Goal: Transaction & Acquisition: Purchase product/service

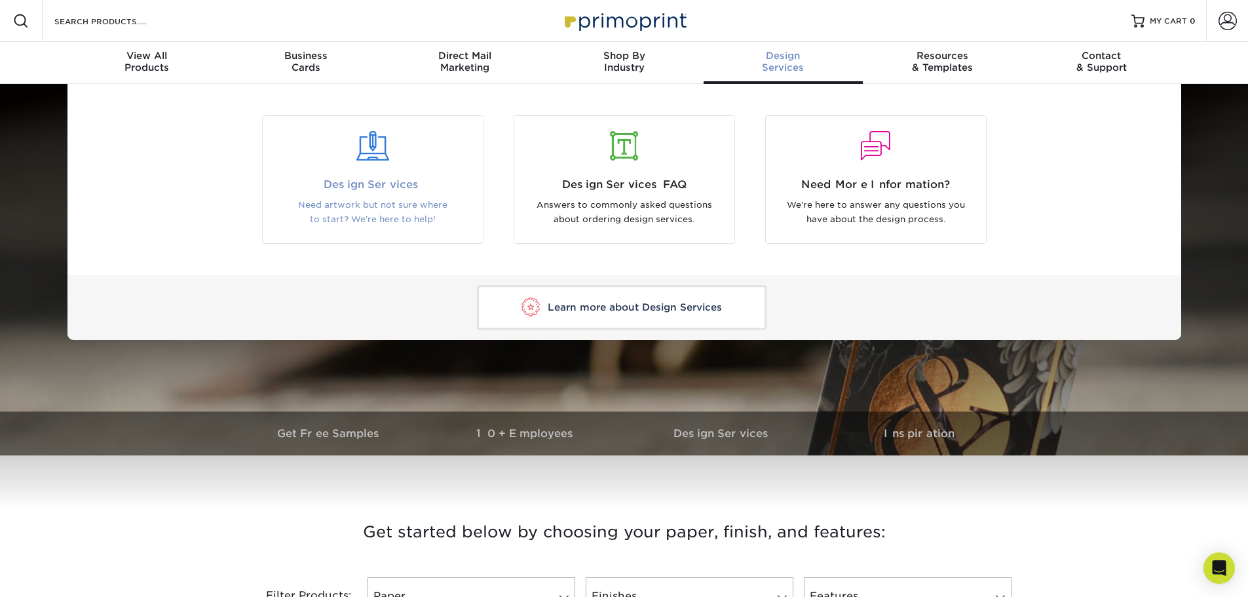
click at [356, 192] on span "Design Services" at bounding box center [373, 185] width 200 height 16
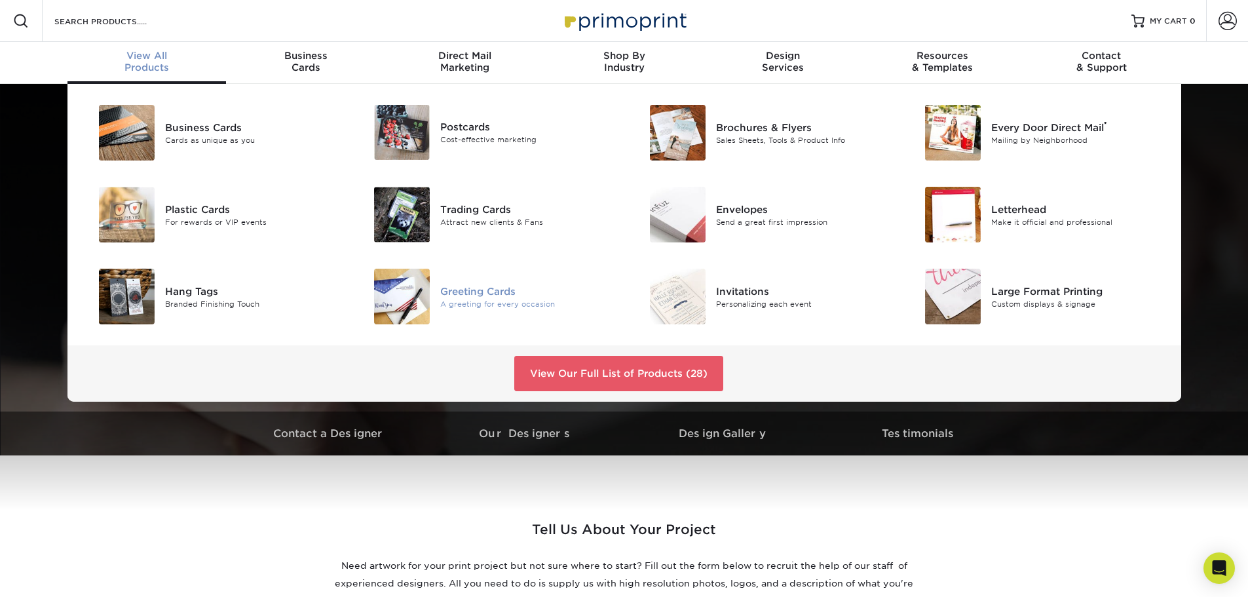
click at [496, 297] on div "Greeting Cards" at bounding box center [527, 291] width 174 height 14
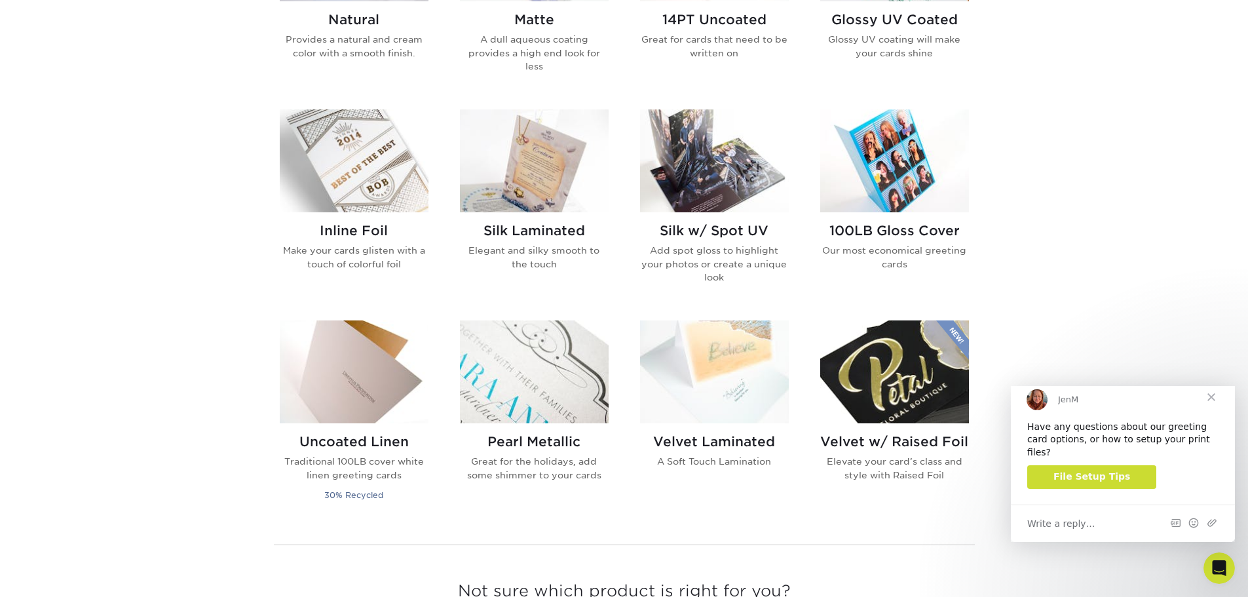
scroll to position [786, 0]
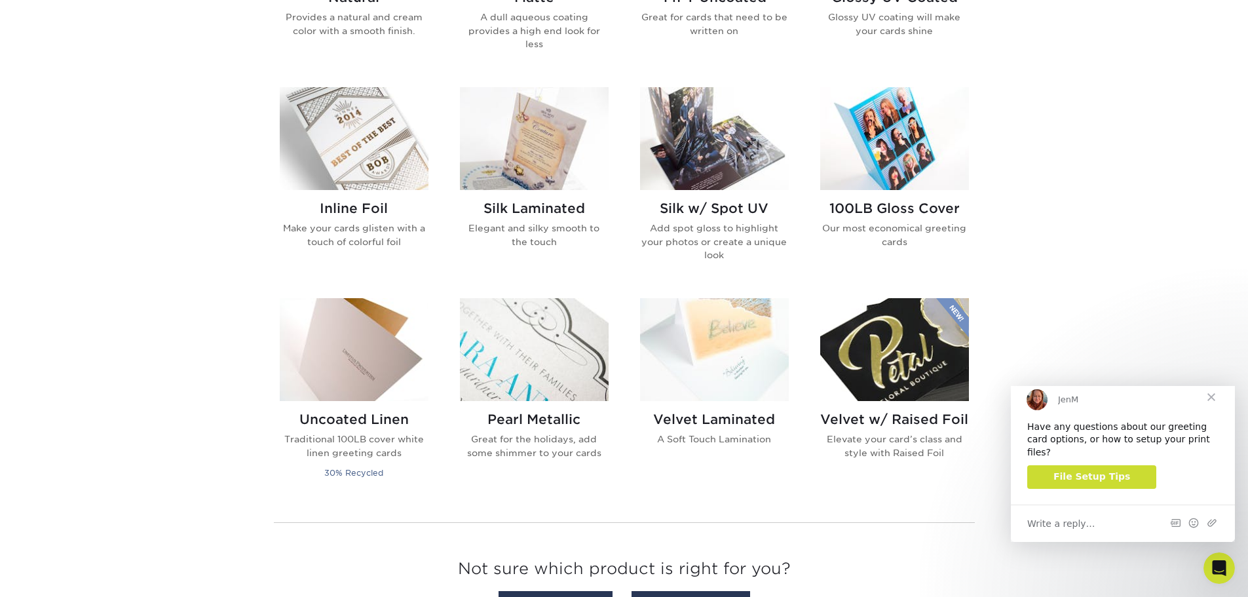
click at [1090, 275] on div "Get started below by choosing your paper, finish, and features: Filtered Matche…" at bounding box center [624, 182] width 1248 height 962
click at [1211, 407] on span "Close" at bounding box center [1211, 396] width 47 height 47
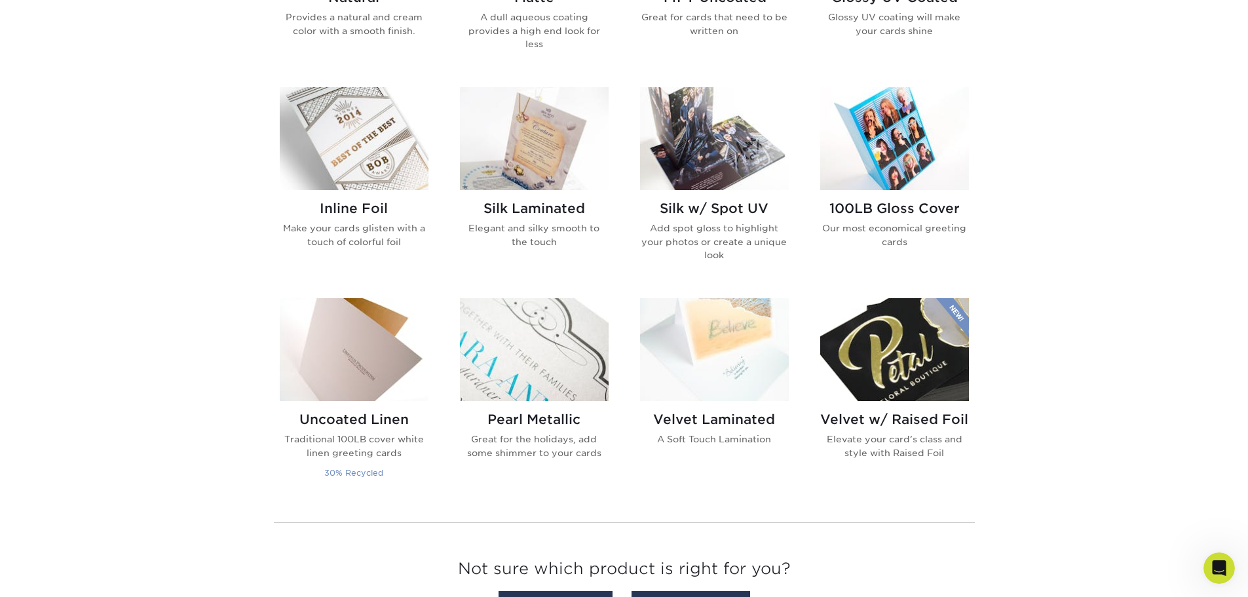
click at [340, 352] on img at bounding box center [354, 349] width 149 height 103
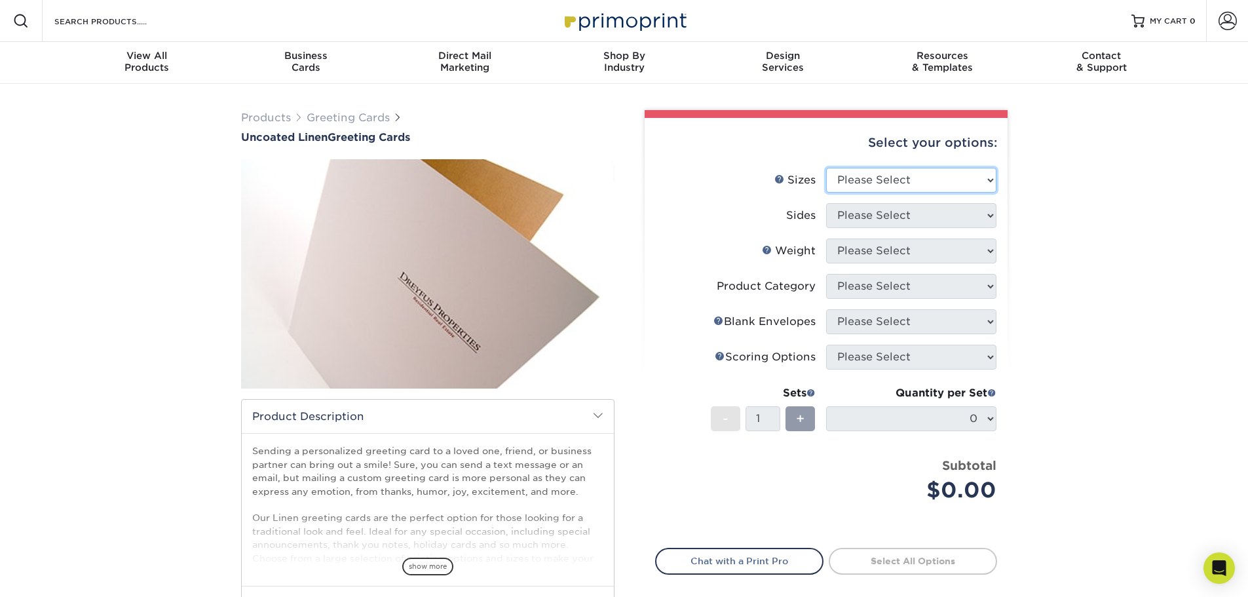
click at [986, 181] on select "Please Select 4.25" x 11" 5.5" x 8.5" 6" x 9" 6" x 12" 7" x 10"" at bounding box center [911, 180] width 170 height 25
click at [700, 200] on li "Sizes Help Sizes Please Select 4.25" x 11" 5.5" x 8.5" 6" x 9" 6" x 12" 7" x 10"" at bounding box center [826, 185] width 341 height 35
click at [963, 183] on select "Please Select 4.25" x 11" 5.5" x 8.5" 6" x 9" 6" x 12" 7" x 10"" at bounding box center [911, 180] width 170 height 25
select select "6.00x9.00"
click at [826, 168] on select "Please Select 4.25" x 11" 5.5" x 8.5" 6" x 9" 6" x 12" 7" x 10"" at bounding box center [911, 180] width 170 height 25
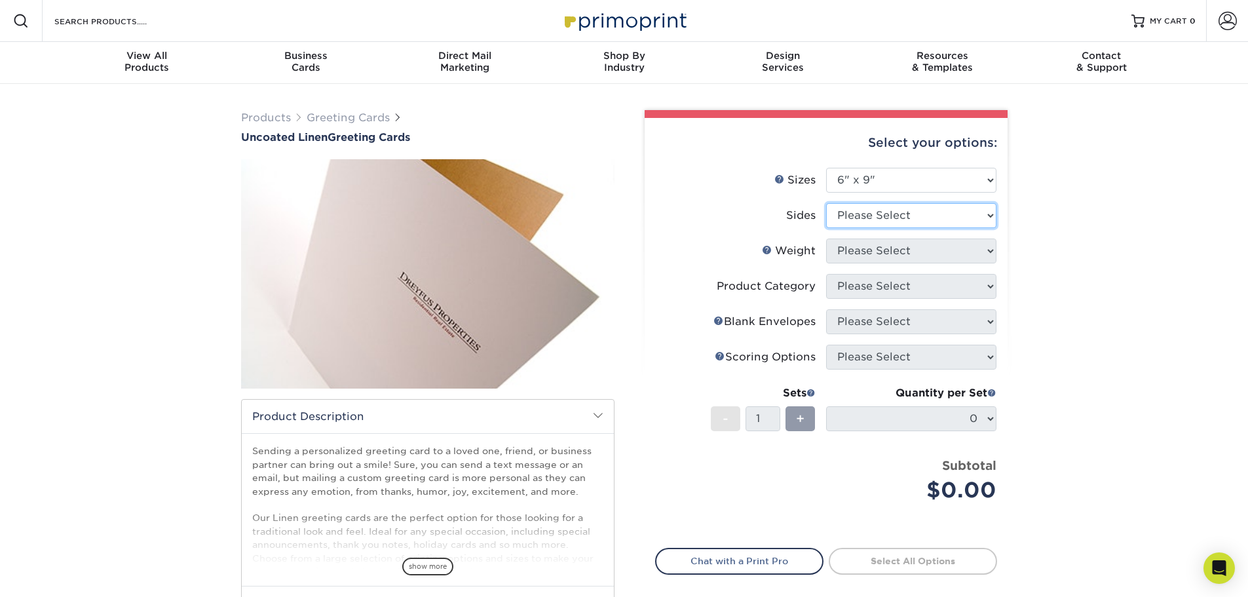
click at [932, 219] on select "Please Select Print Both Sides Print Front Only" at bounding box center [911, 215] width 170 height 25
select select "32d3c223-f82c-492b-b915-ba065a00862f"
click at [826, 203] on select "Please Select Print Both Sides Print Front Only" at bounding box center [911, 215] width 170 height 25
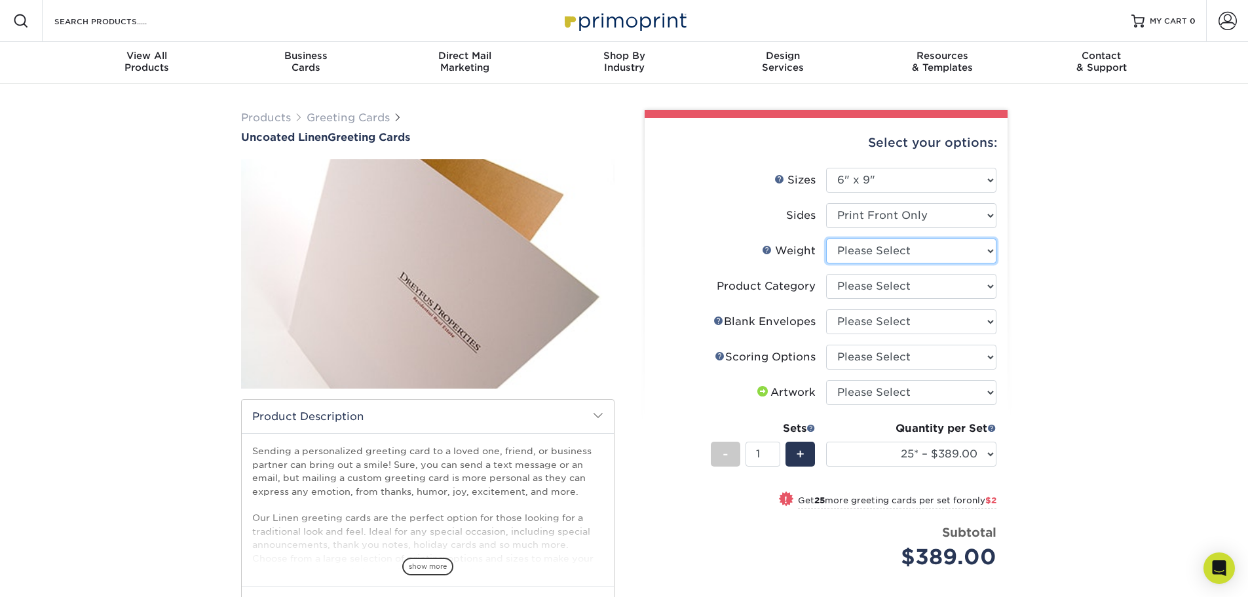
click at [936, 253] on select "Please Select 100LB" at bounding box center [911, 250] width 170 height 25
select select "100LB"
click at [826, 238] on select "Please Select 100LB" at bounding box center [911, 250] width 170 height 25
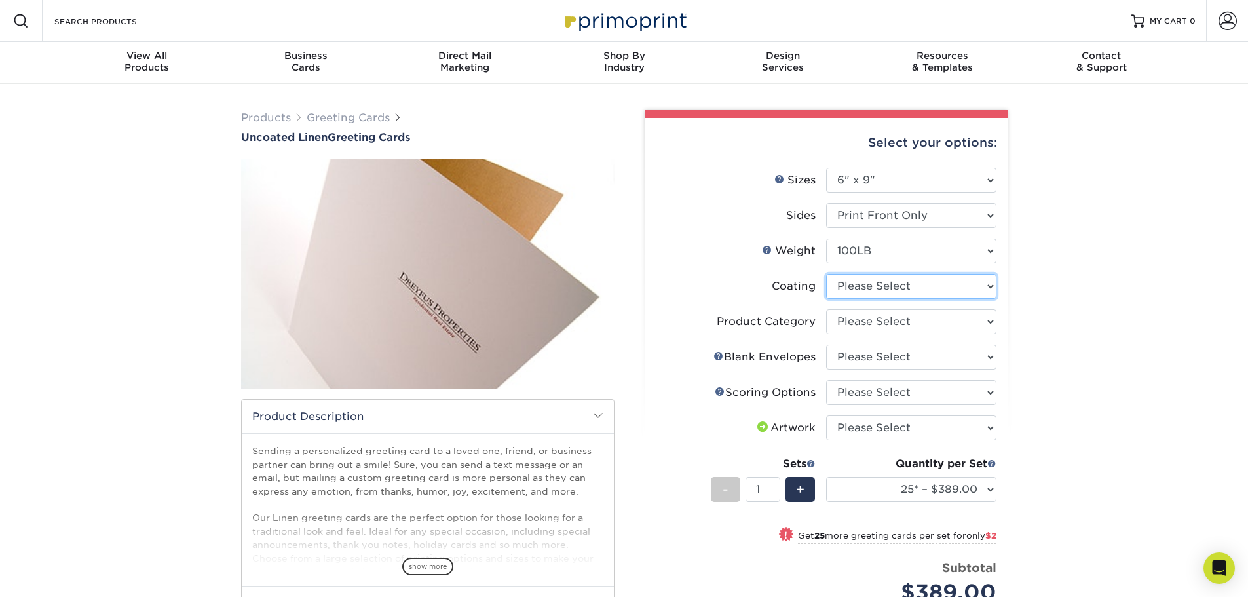
click at [981, 287] on select at bounding box center [911, 286] width 170 height 25
click at [983, 319] on select "Please Select Greeting Cards" at bounding box center [911, 321] width 170 height 25
click at [982, 319] on select "Please Select Greeting Cards" at bounding box center [911, 321] width 170 height 25
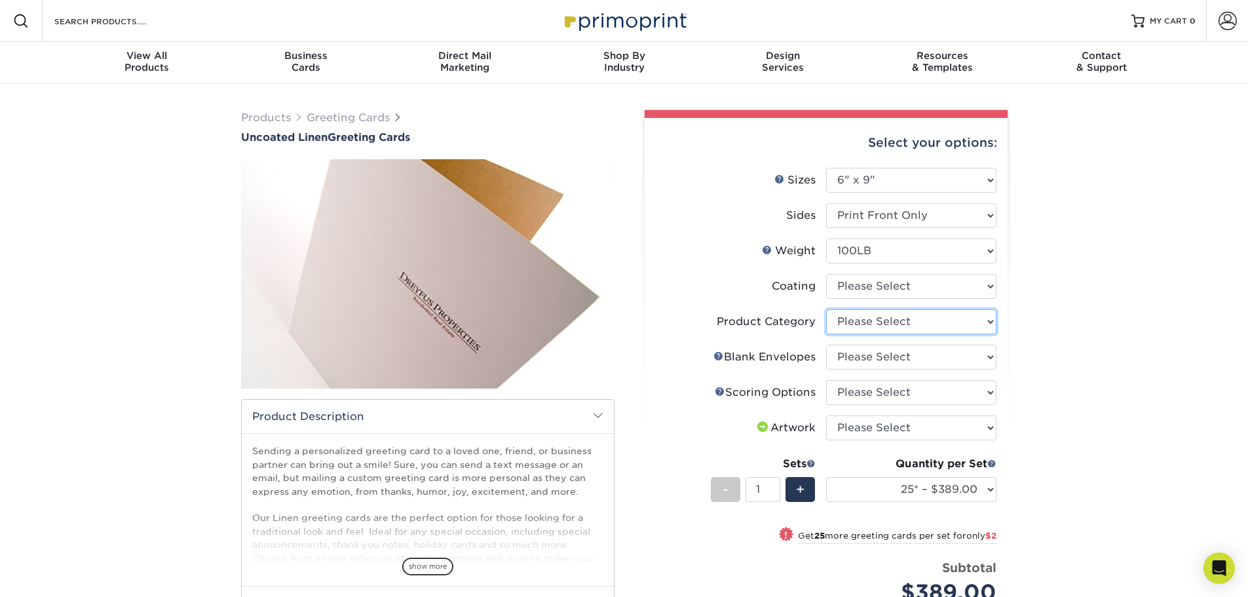
select select "b7f8198f-f281-4438-a52e-cd7a5c5c0cfc"
click at [826, 309] on select "Please Select Greeting Cards" at bounding box center [911, 321] width 170 height 25
click at [934, 357] on select "Please Select No Blank Envelopes Yes 25 Envelopes A6 Yes 50 Envelopes A6 Yes 75…" at bounding box center [911, 357] width 170 height 25
select select "05042466-b6f5-41e6-9013-11bf0c5f19bd"
click at [826, 345] on select "Please Select No Blank Envelopes Yes 25 Envelopes A6 Yes 50 Envelopes A6 Yes 75…" at bounding box center [911, 357] width 170 height 25
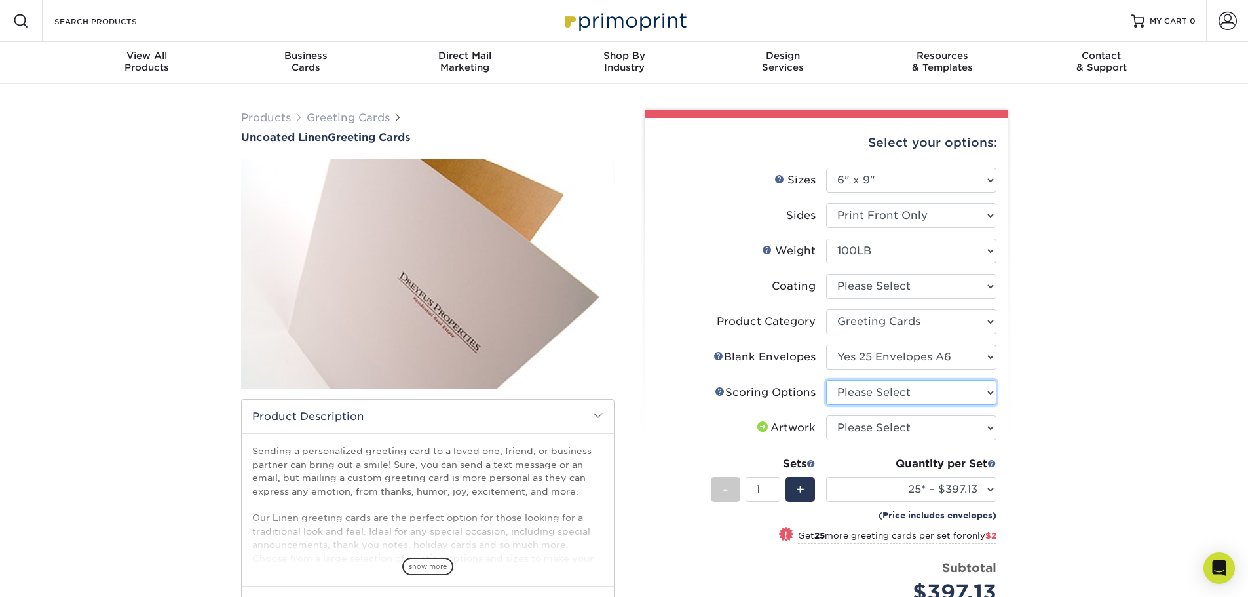
click at [866, 385] on select "Please Select Score in Half" at bounding box center [911, 392] width 170 height 25
select select "b23166fa-223a-4016-b2d3-d3438452c7d9"
click at [826, 380] on select "Please Select Score in Half" at bounding box center [911, 392] width 170 height 25
click at [989, 176] on select "Please Select 4.25" x 11" 5.5" x 8.5" 6" x 9" 6" x 12" 7" x 10"" at bounding box center [911, 180] width 170 height 25
select select "6.00x12.00"
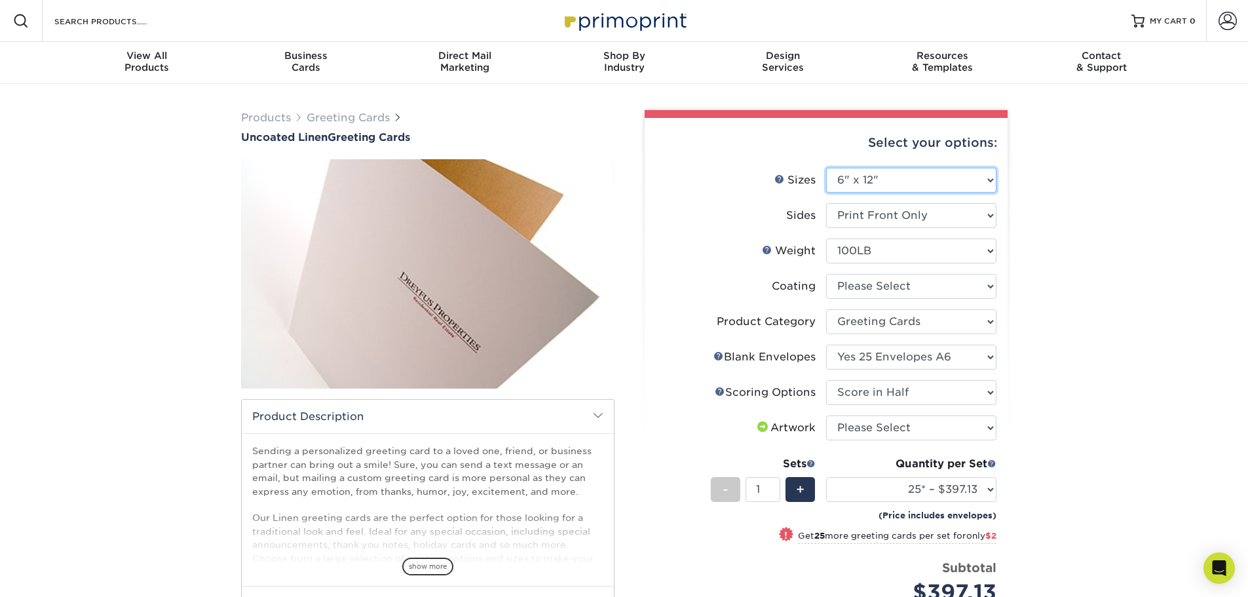
click at [826, 168] on select "Please Select 4.25" x 11" 5.5" x 8.5" 6" x 9" 6" x 12" 7" x 10"" at bounding box center [911, 180] width 170 height 25
select select "-1"
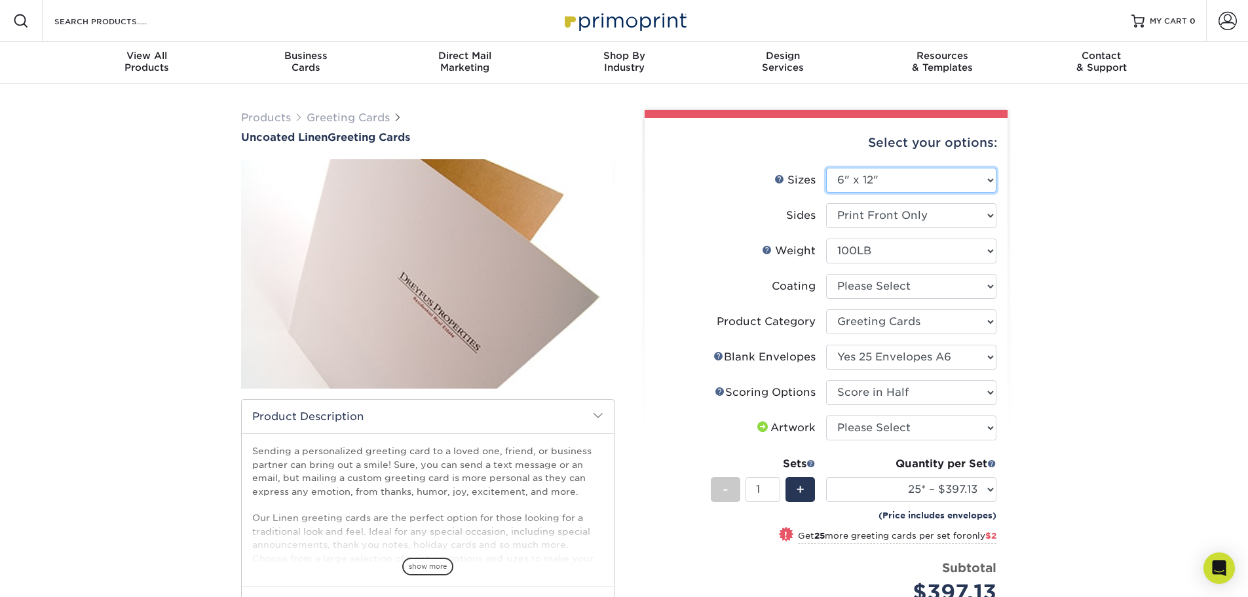
select select "-1"
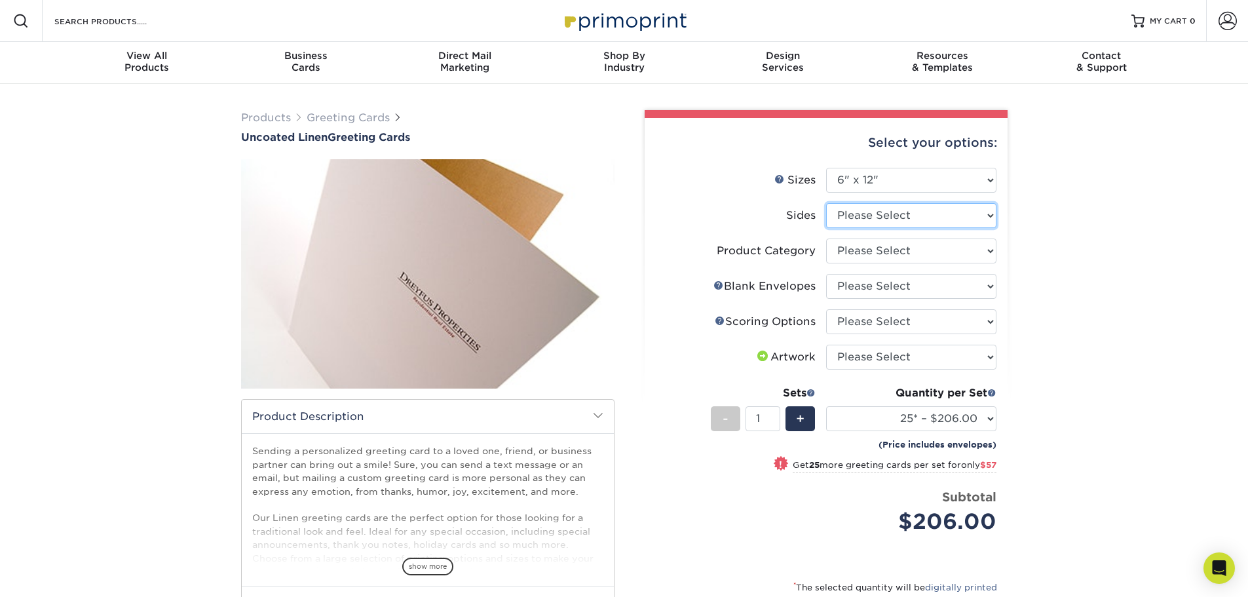
click at [927, 221] on select "Please Select Print Both Sides Print Front Only" at bounding box center [911, 215] width 170 height 25
select select "32d3c223-f82c-492b-b915-ba065a00862f"
click at [826, 203] on select "Please Select Print Both Sides Print Front Only" at bounding box center [911, 215] width 170 height 25
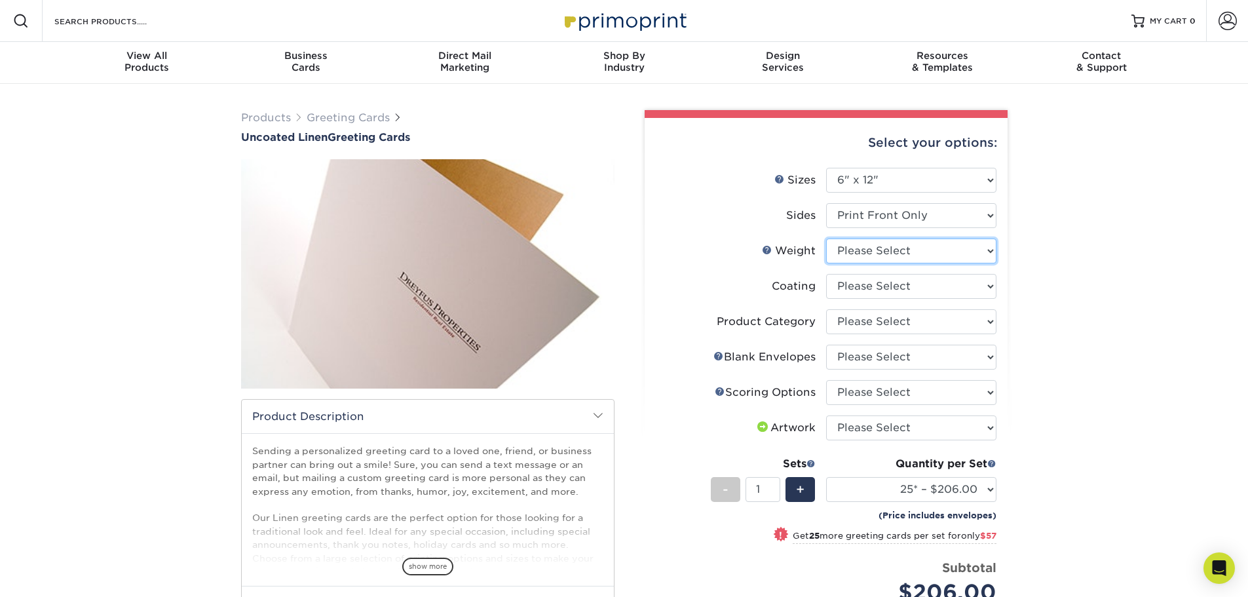
click at [917, 254] on select "Please Select 100LB" at bounding box center [911, 250] width 170 height 25
select select "100LB"
click at [826, 238] on select "Please Select 100LB" at bounding box center [911, 250] width 170 height 25
click at [909, 292] on select at bounding box center [911, 286] width 170 height 25
select select "3e7618de-abca-4bda-9f97-8b9129e913d8"
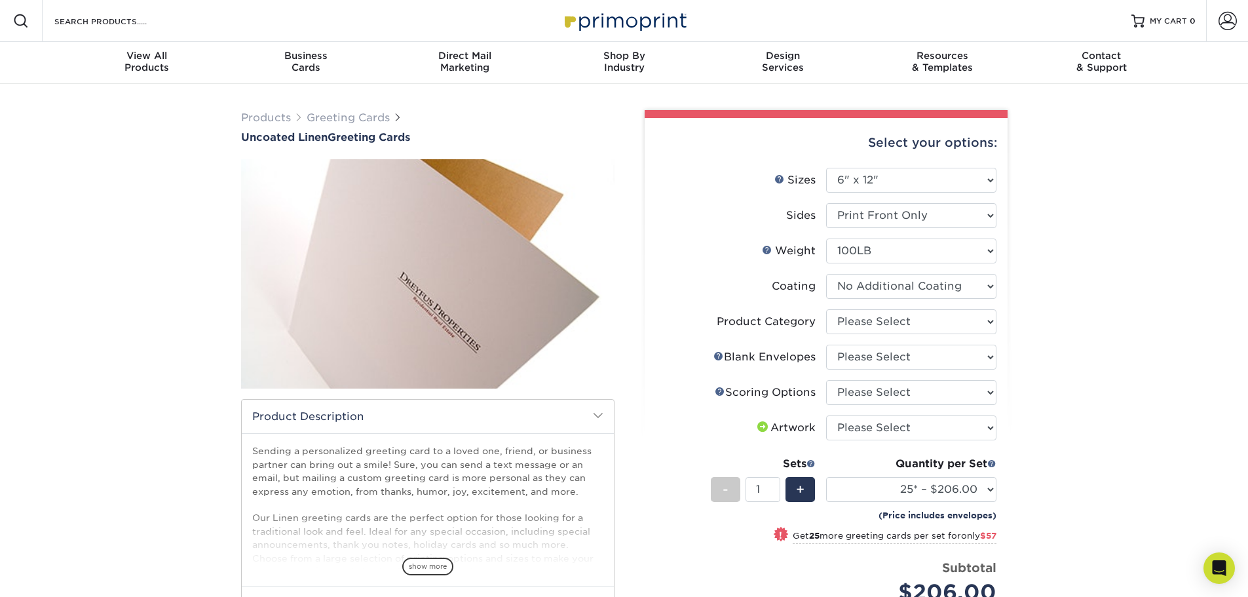
click at [826, 274] on select at bounding box center [911, 286] width 170 height 25
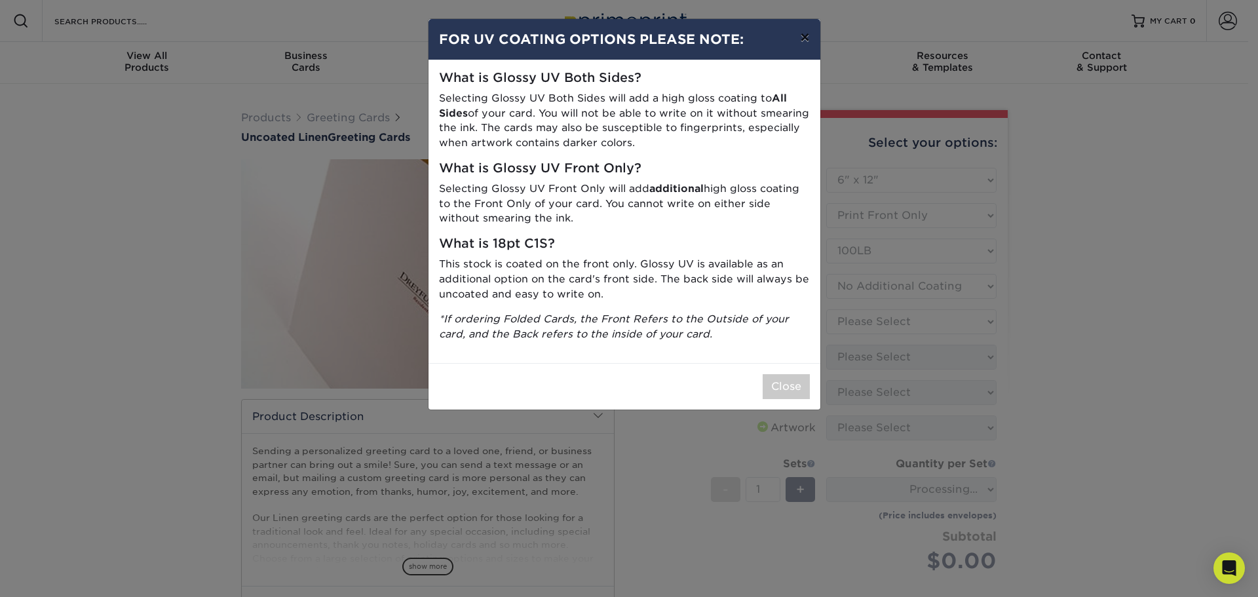
click at [802, 37] on button "×" at bounding box center [805, 37] width 30 height 37
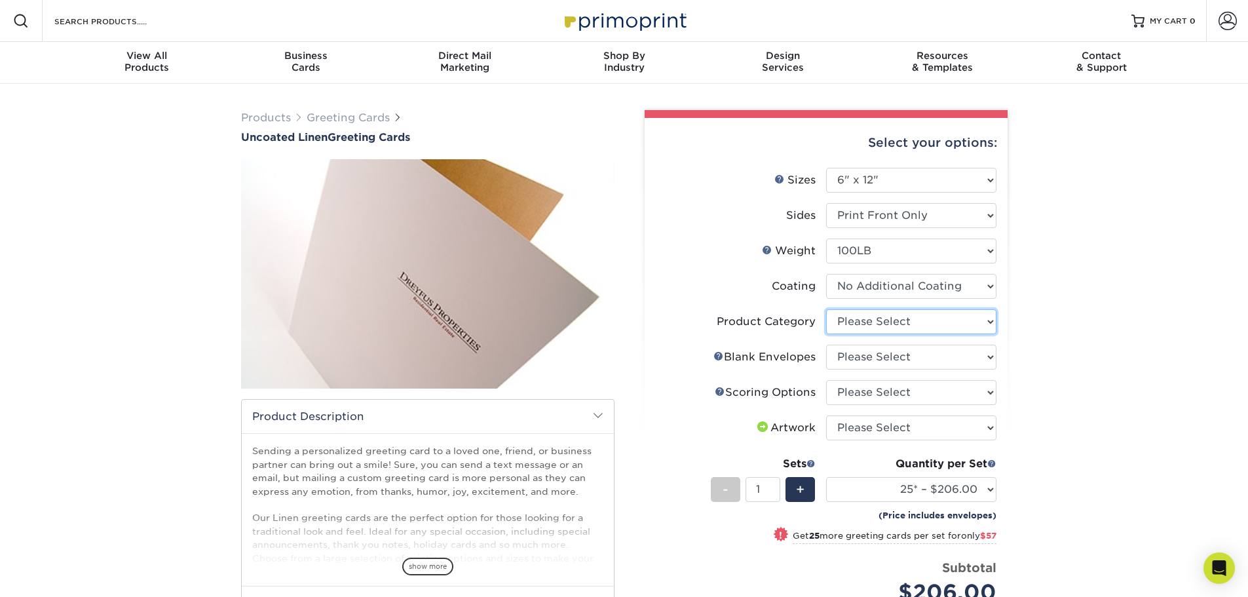
click at [936, 324] on select "Please Select Greeting Cards" at bounding box center [911, 321] width 170 height 25
select select "b7f8198f-f281-4438-a52e-cd7a5c5c0cfc"
click at [826, 309] on select "Please Select Greeting Cards" at bounding box center [911, 321] width 170 height 25
click at [921, 356] on select "Please Select No Blank Envelopes Yes 25 Envelopes 6.5X6.5 Yes 50 Envelopes 6.5X…" at bounding box center [911, 357] width 170 height 25
select select "2e98575a-c13c-4e1b-b19c-f263fe3e8bd8"
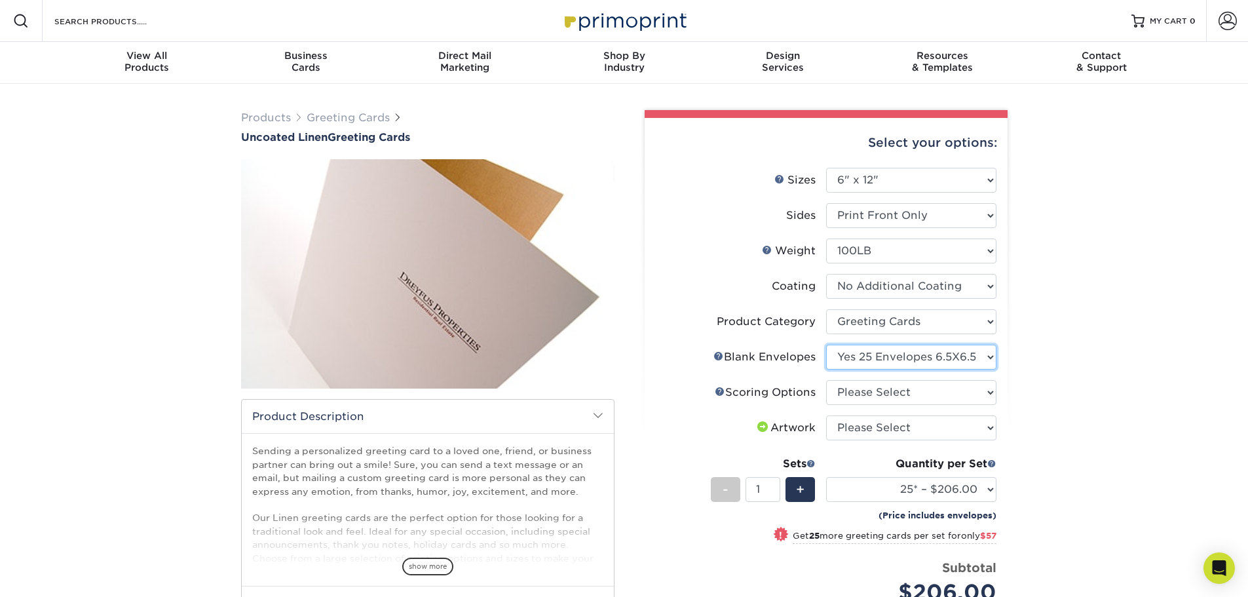
click at [826, 345] on select "Please Select No Blank Envelopes Yes 25 Envelopes 6.5X6.5 Yes 50 Envelopes 6.5X…" at bounding box center [911, 357] width 170 height 25
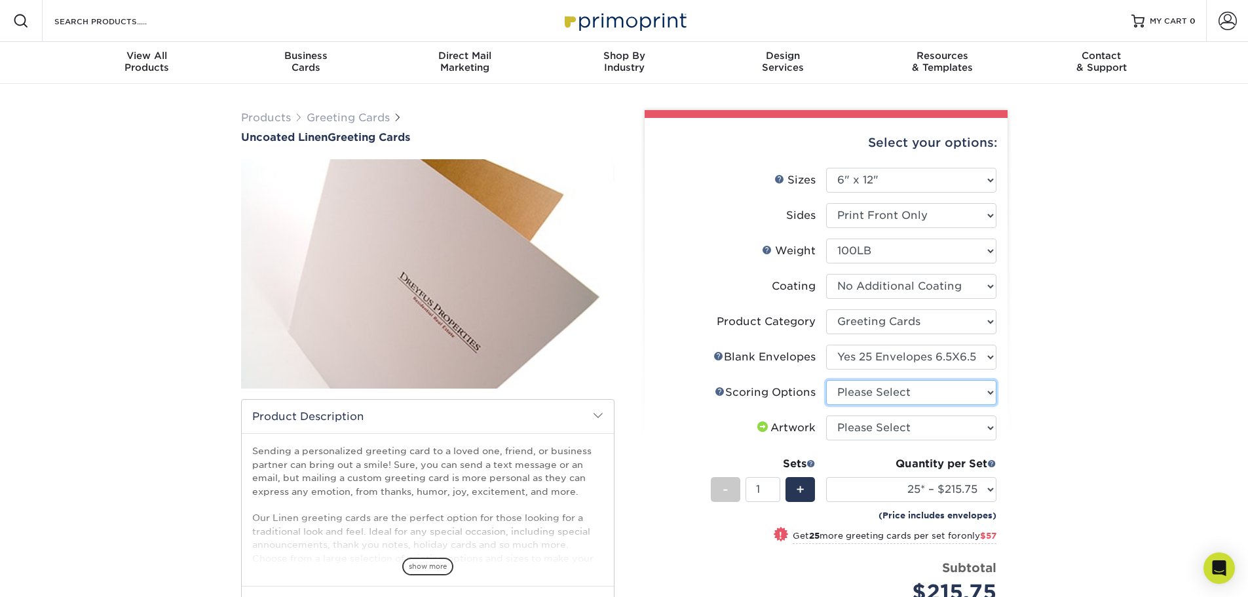
click at [921, 393] on select "Please Select Score in Half" at bounding box center [911, 392] width 170 height 25
select select "b23166fa-223a-4016-b2d3-d3438452c7d9"
click at [826, 380] on select "Please Select Score in Half" at bounding box center [911, 392] width 170 height 25
click at [908, 427] on select "Please Select I will upload files I need a design - $75" at bounding box center [911, 427] width 170 height 25
select select "upload"
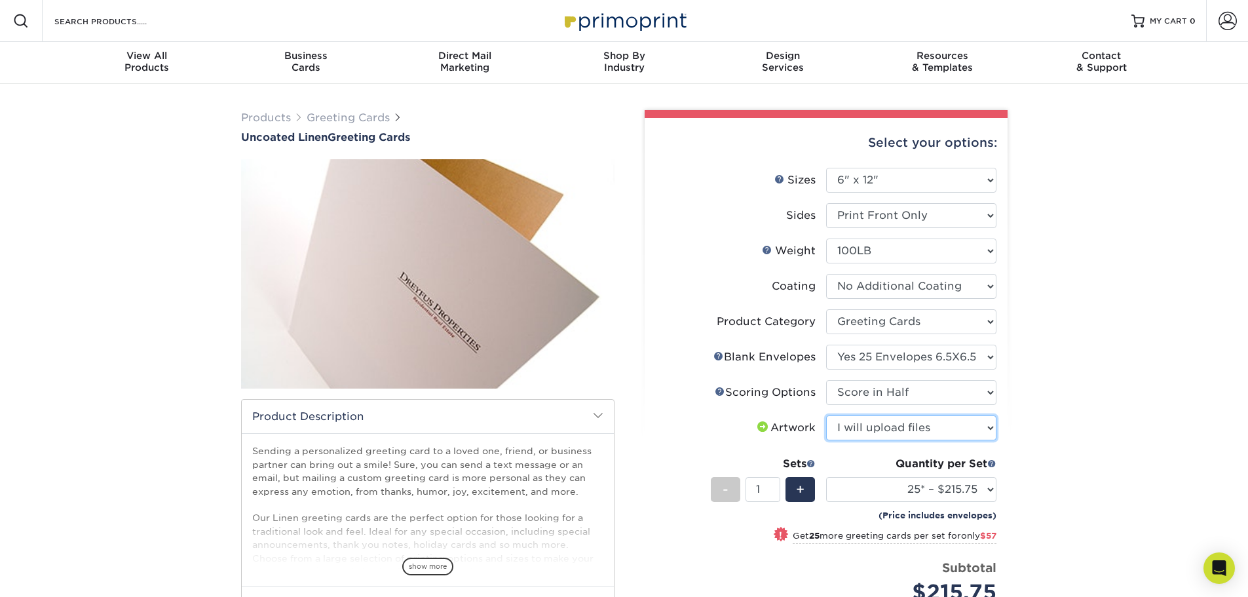
click at [826, 415] on select "Please Select I will upload files I need a design - $75" at bounding box center [911, 427] width 170 height 25
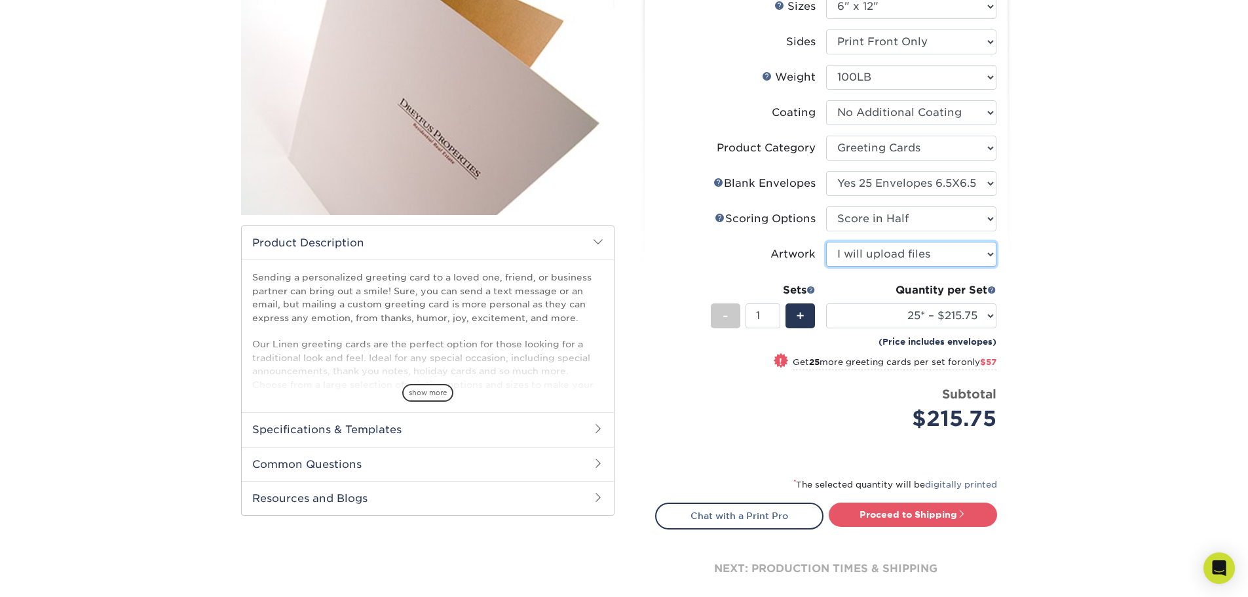
scroll to position [197, 0]
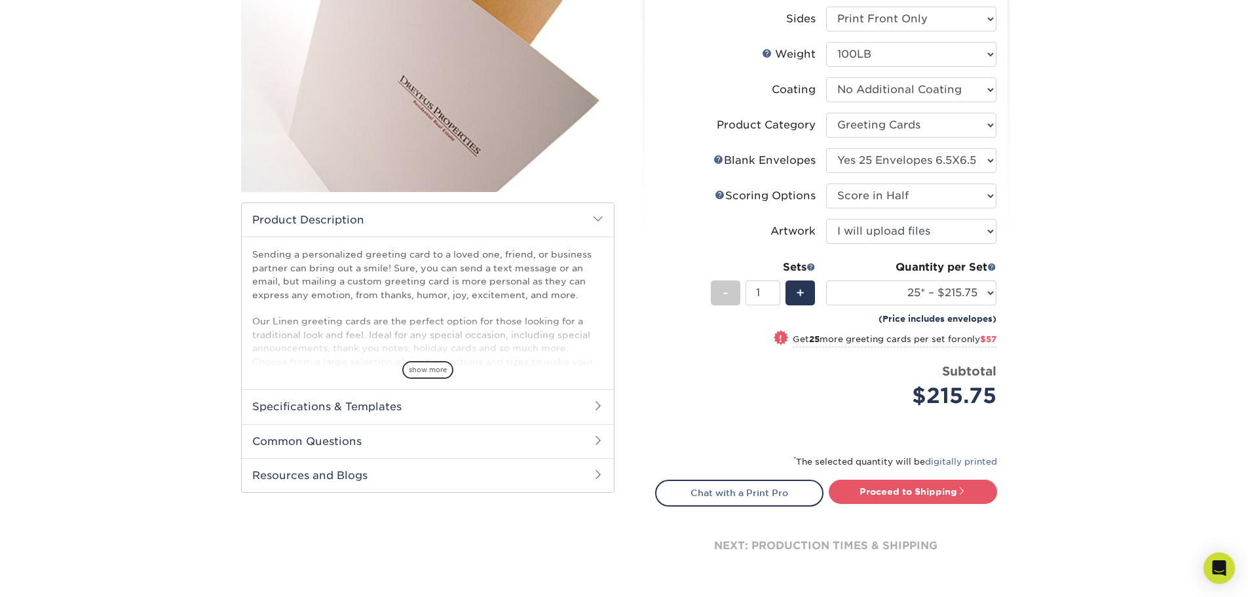
click at [550, 404] on h2 "Specifications & Templates" at bounding box center [428, 406] width 372 height 34
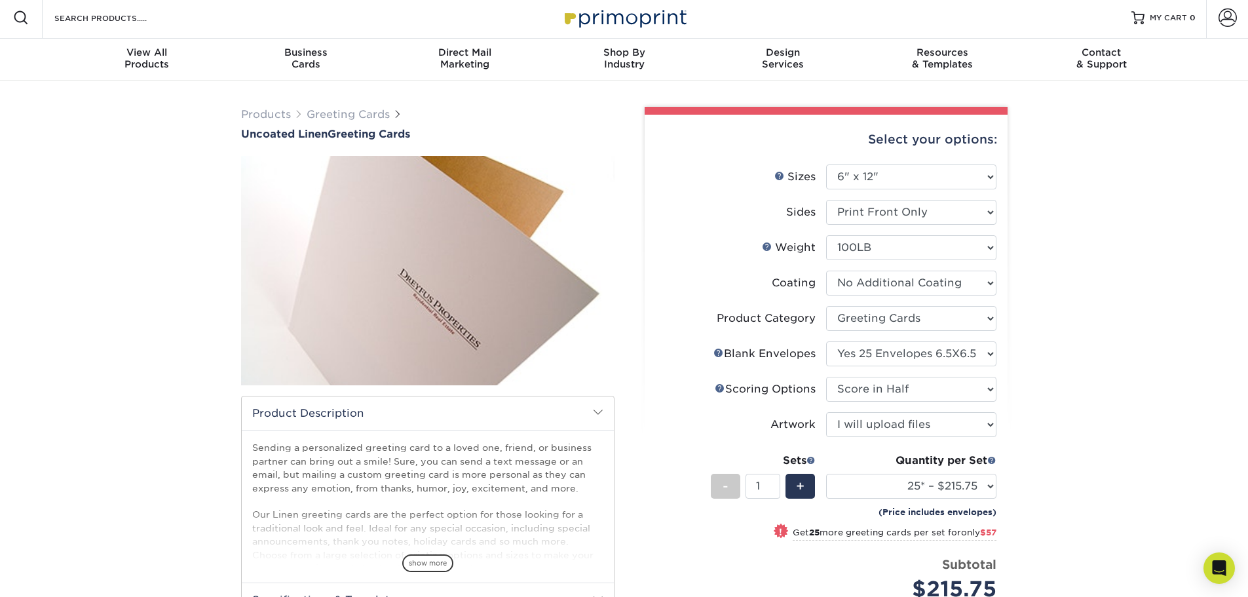
scroll to position [0, 0]
